Goal: Check status: Check status

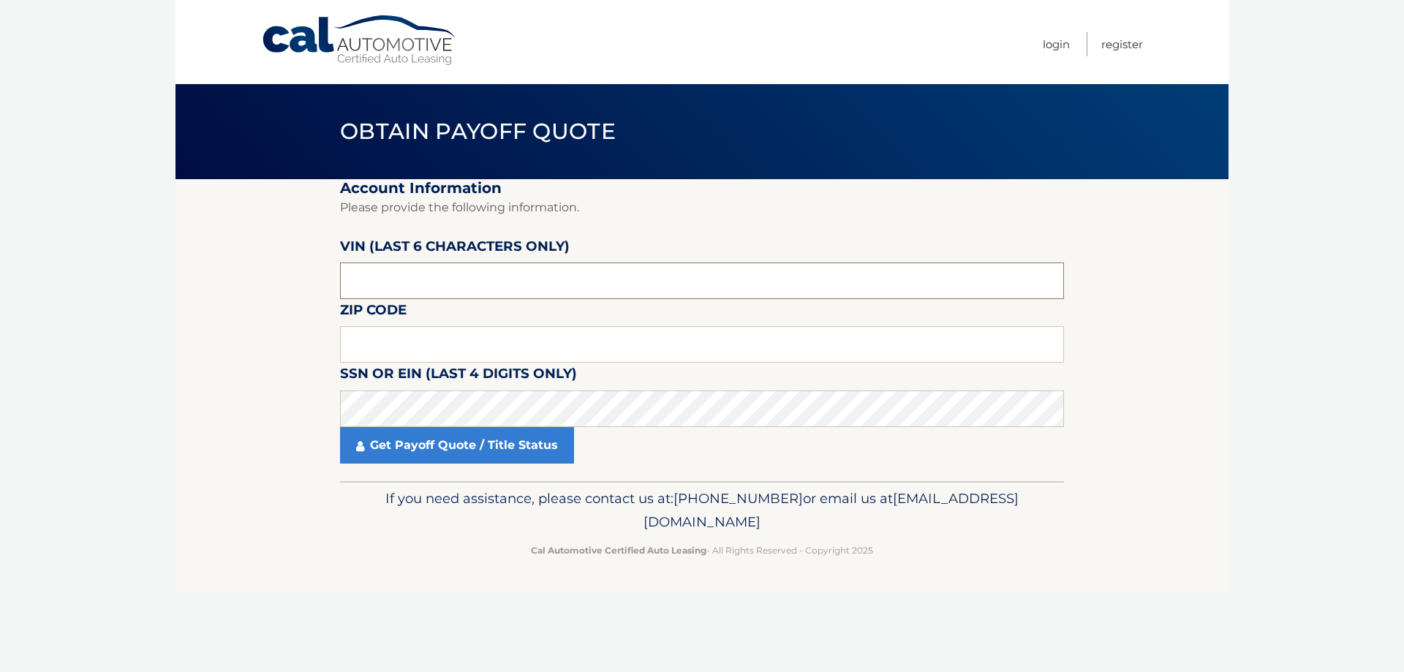
click at [464, 293] on input "text" at bounding box center [702, 281] width 724 height 37
click at [463, 293] on input "text" at bounding box center [702, 281] width 724 height 37
type input "525011"
type input "02131"
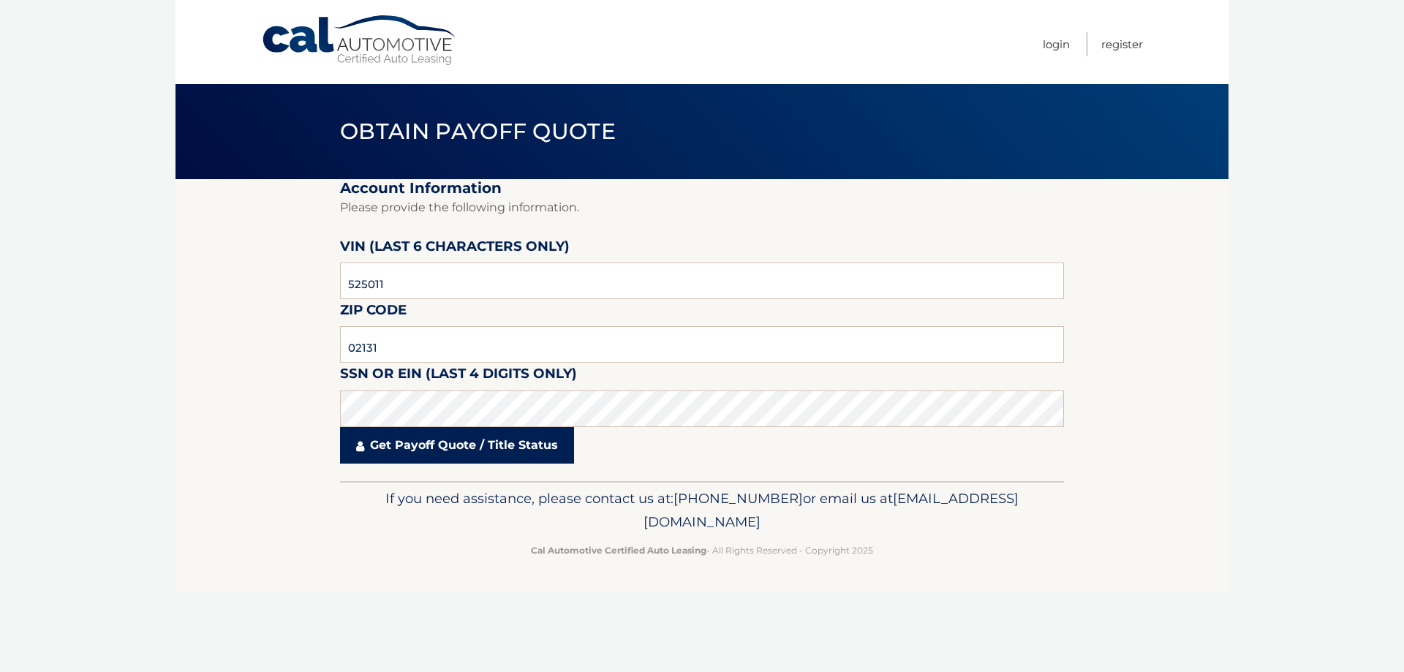
click at [431, 443] on link "Get Payoff Quote / Title Status" at bounding box center [457, 445] width 234 height 37
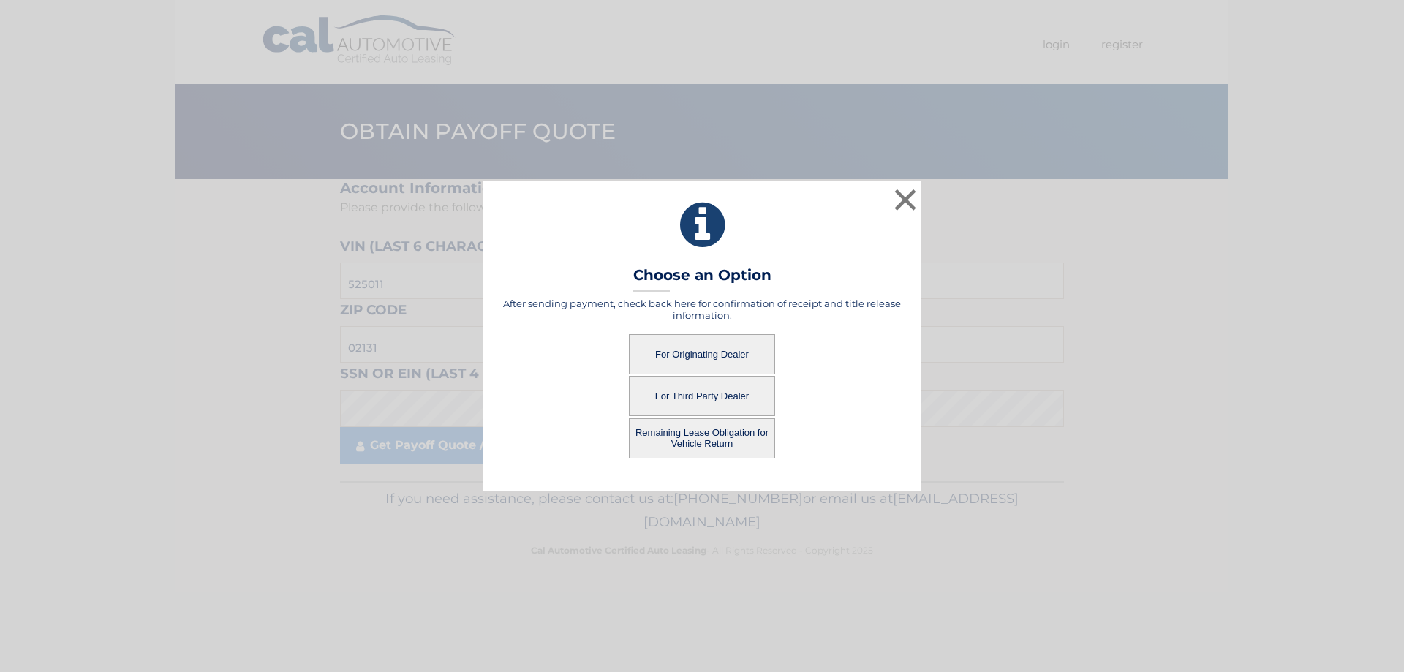
click at [700, 399] on button "For Third Party Dealer" at bounding box center [702, 396] width 146 height 40
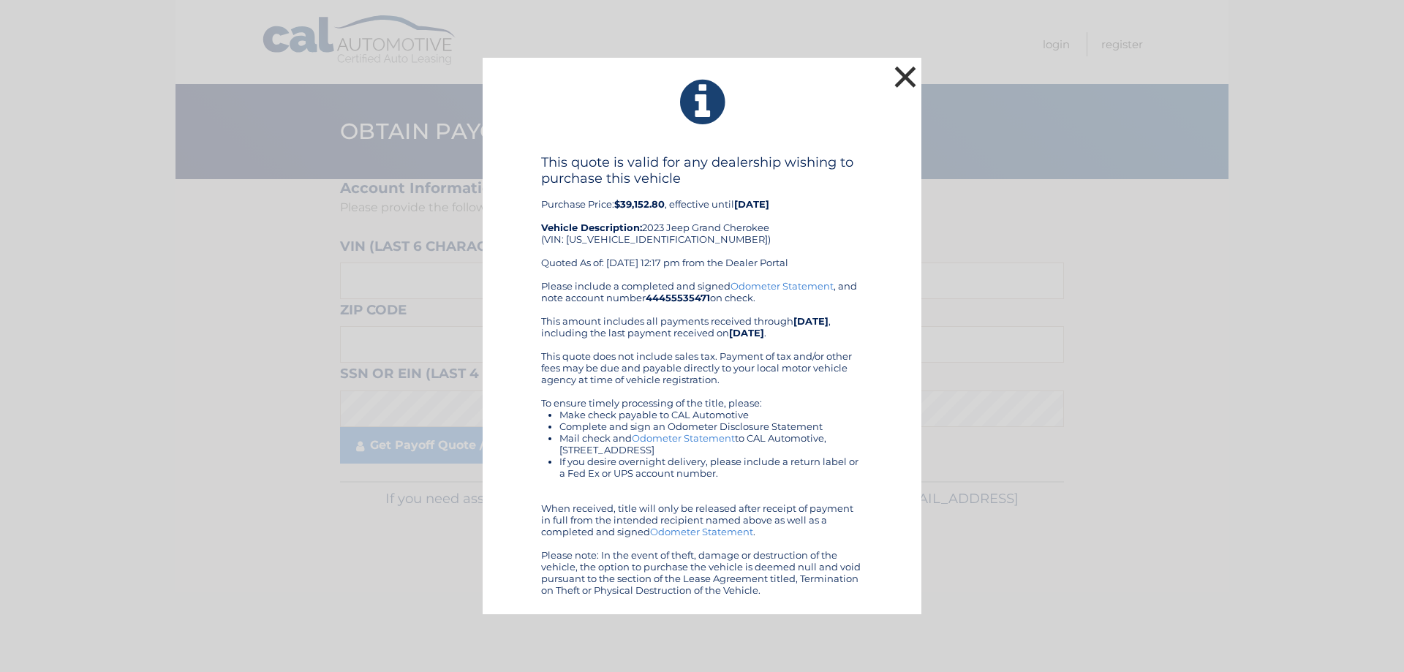
click at [900, 80] on button "×" at bounding box center [905, 76] width 29 height 29
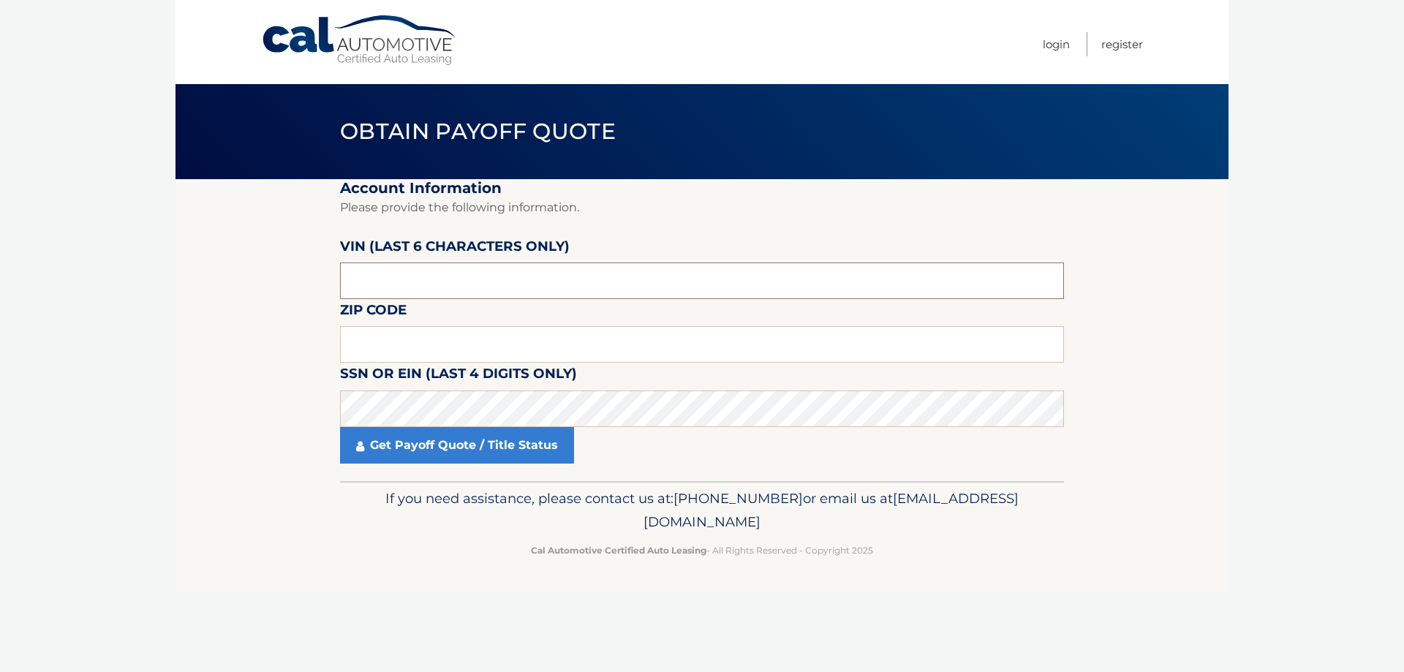
click at [459, 274] on input "text" at bounding box center [702, 281] width 724 height 37
type input "525011"
type input "02131"
click button "For Originating Dealer" at bounding box center [0, 0] width 0 height 0
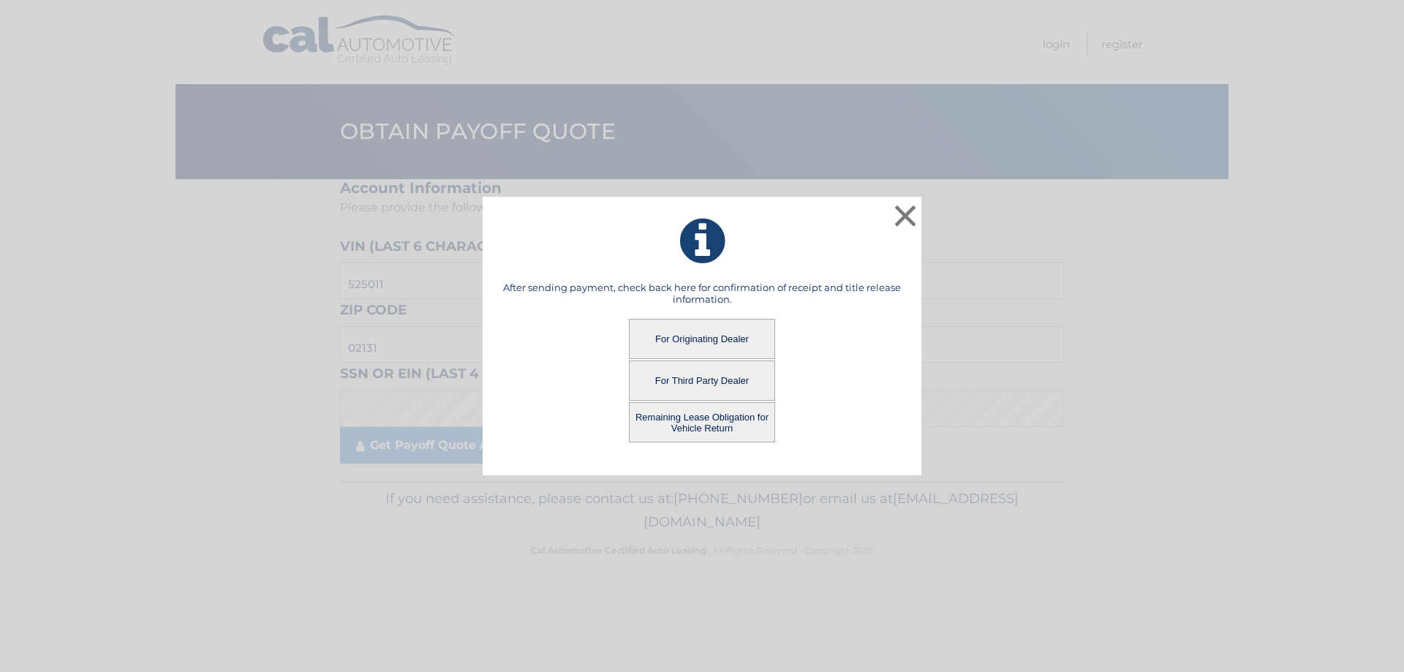
click at [746, 419] on button "Remaining Lease Obligation for Vehicle Return" at bounding box center [702, 422] width 146 height 40
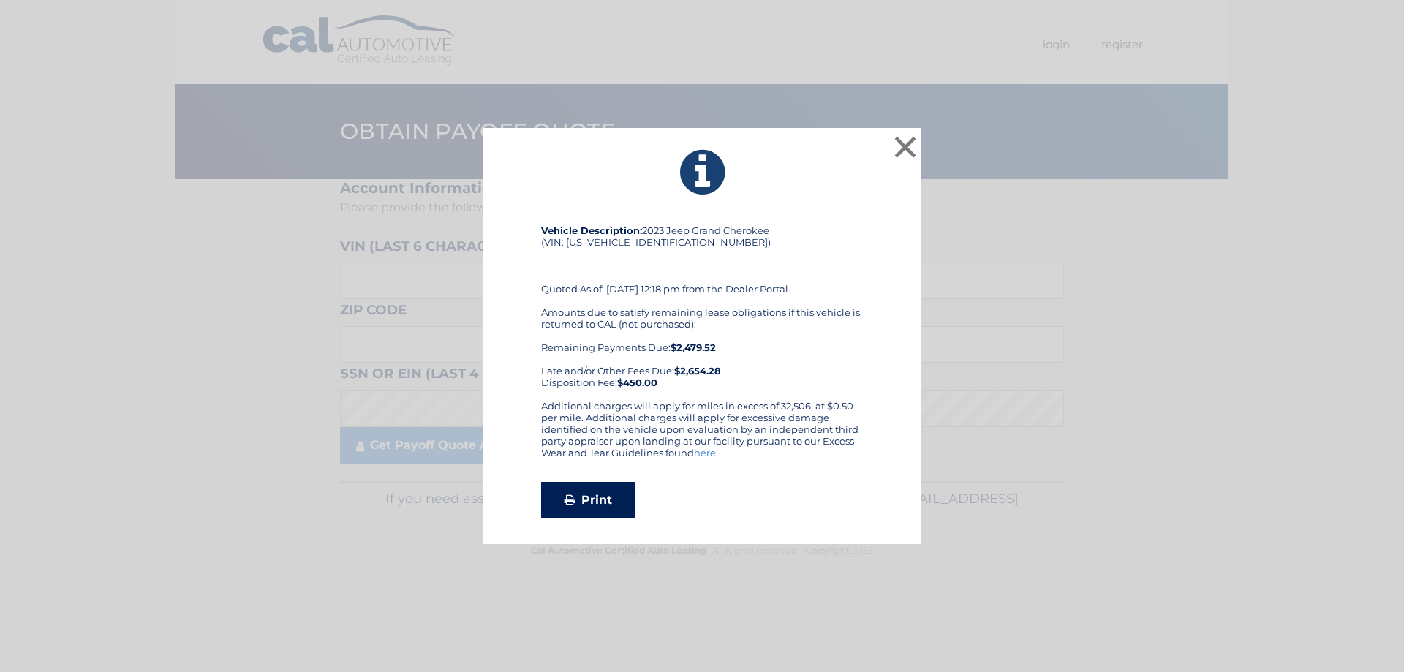
click at [579, 492] on link "Print" at bounding box center [588, 500] width 94 height 37
